Goal: Find specific page/section: Find specific page/section

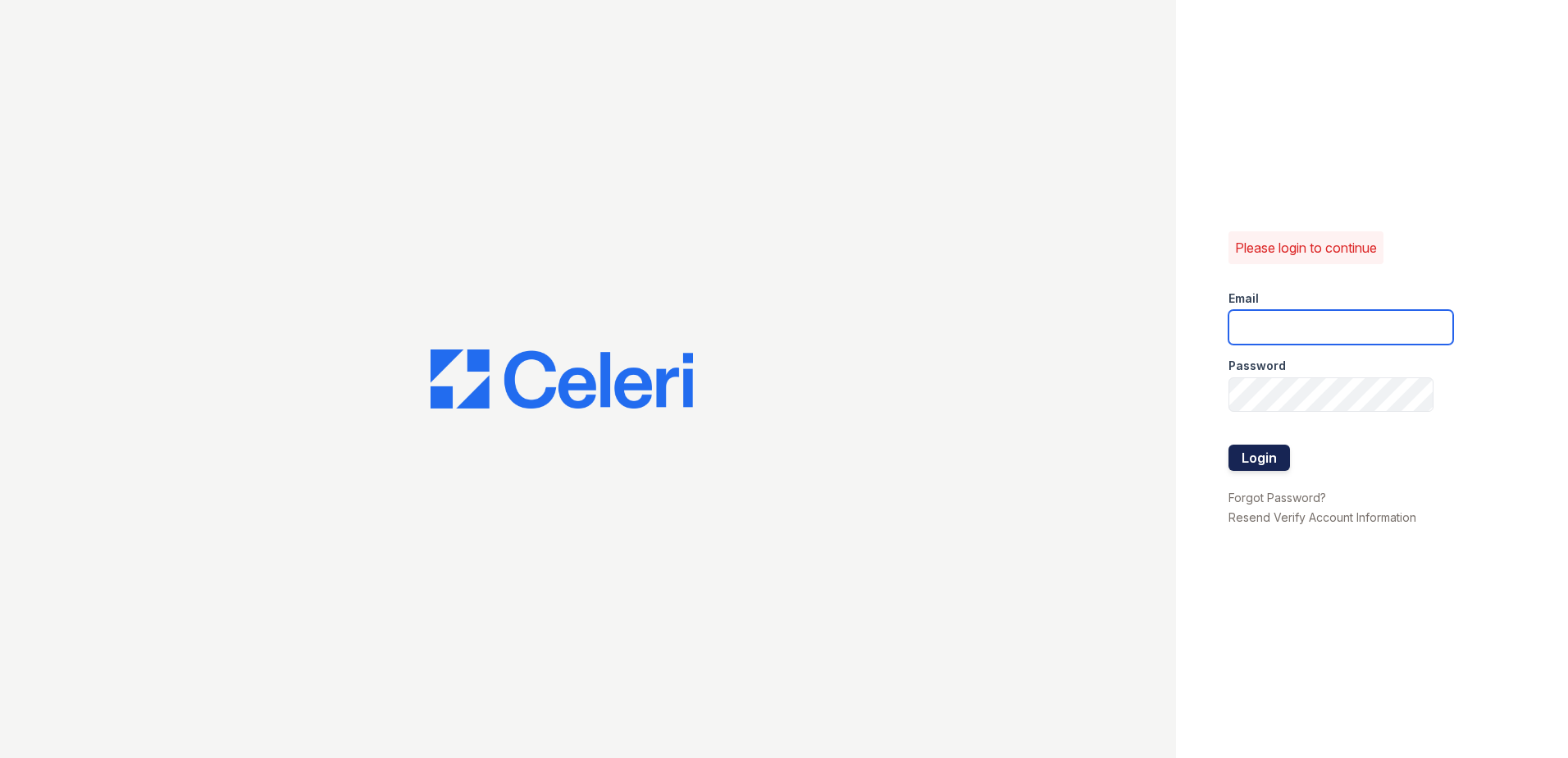
type input "CCarbonell@trinity-pm.com"
click at [1271, 457] on button "Login" at bounding box center [1259, 458] width 61 height 26
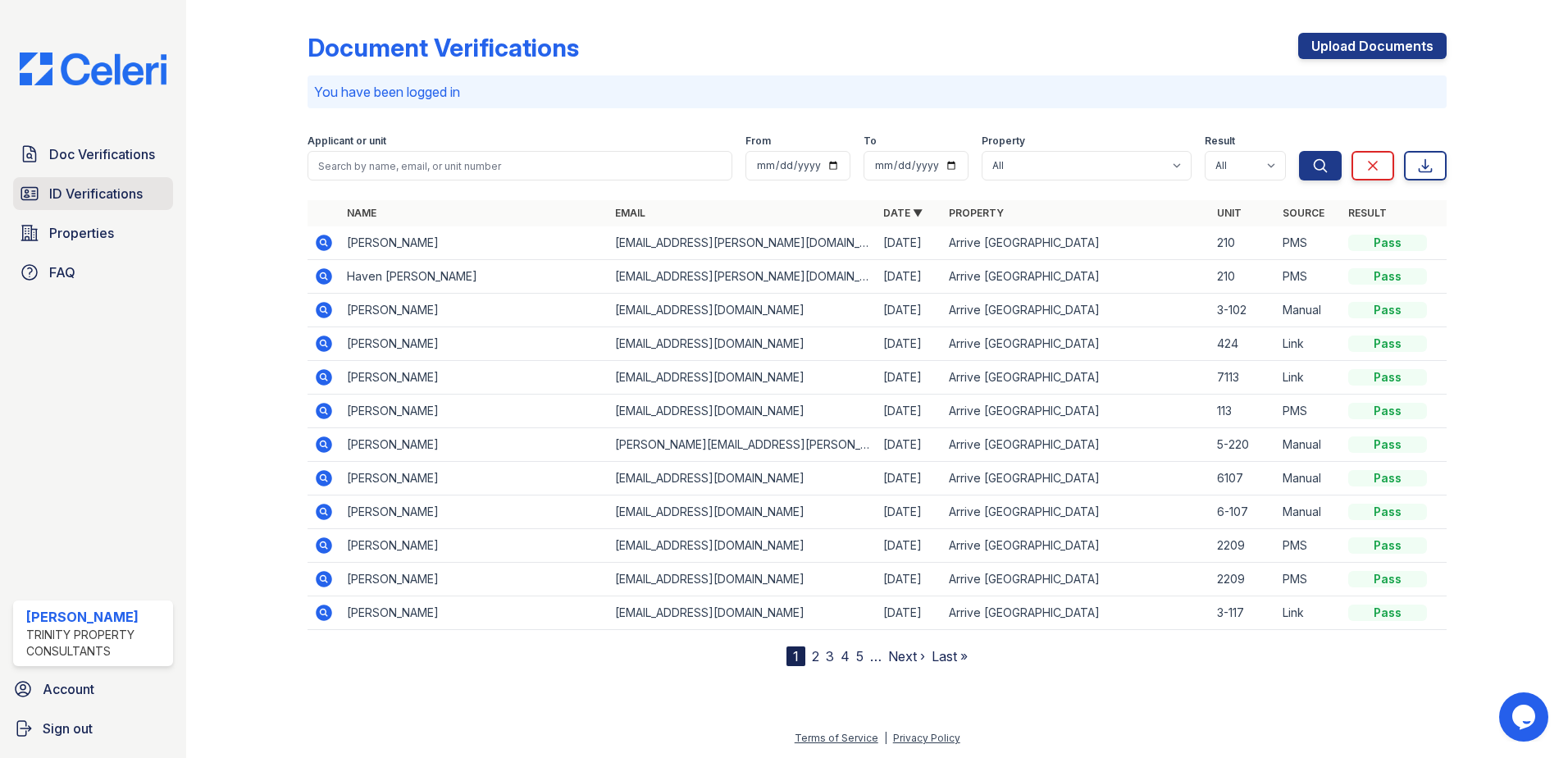
click at [31, 192] on icon at bounding box center [29, 193] width 20 height 20
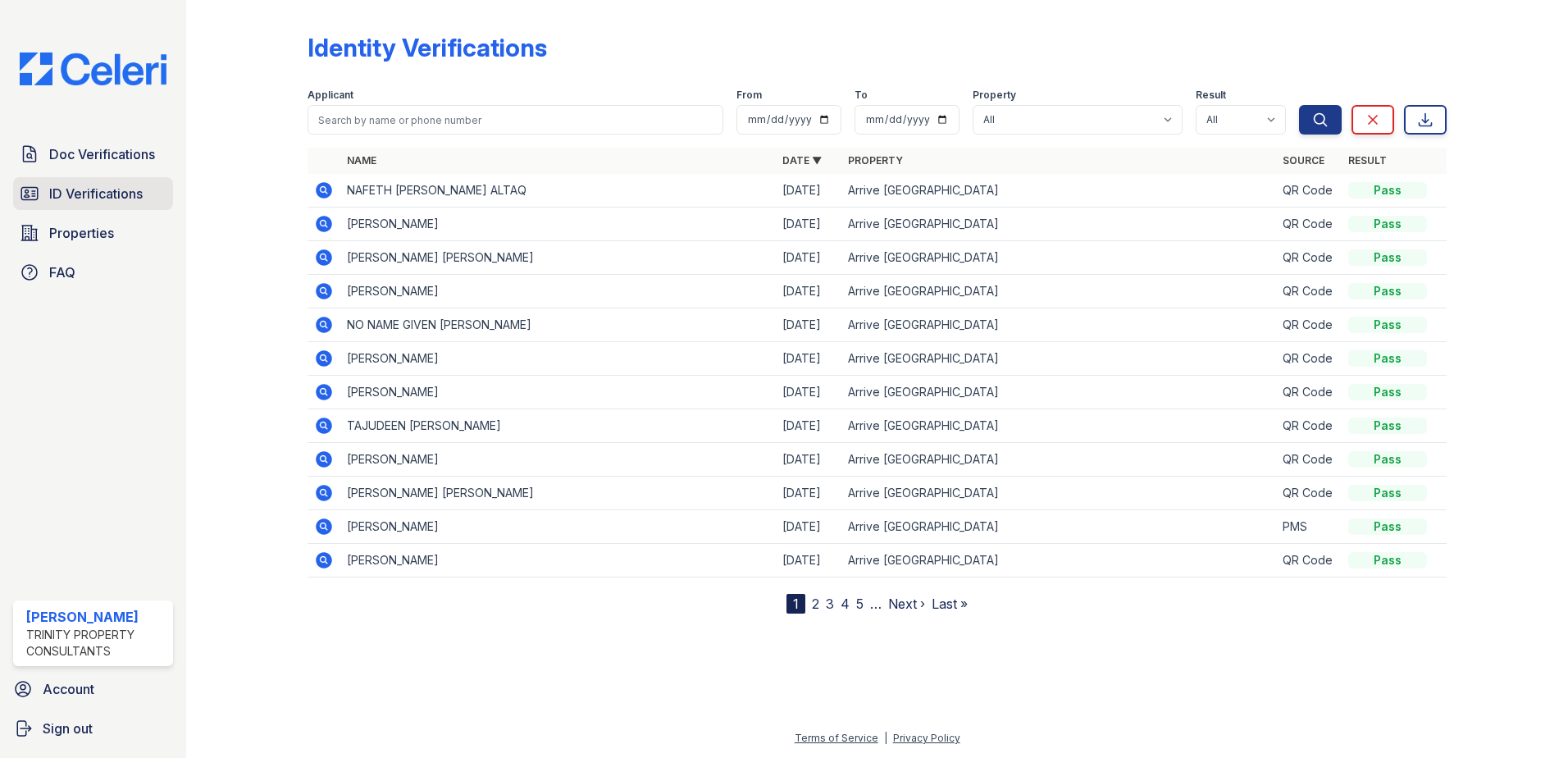
click at [35, 186] on icon at bounding box center [29, 193] width 20 height 20
click at [60, 189] on span "ID Verifications" at bounding box center [96, 193] width 93 height 20
click at [814, 605] on link "2" at bounding box center [815, 603] width 8 height 16
